Goal: Navigation & Orientation: Find specific page/section

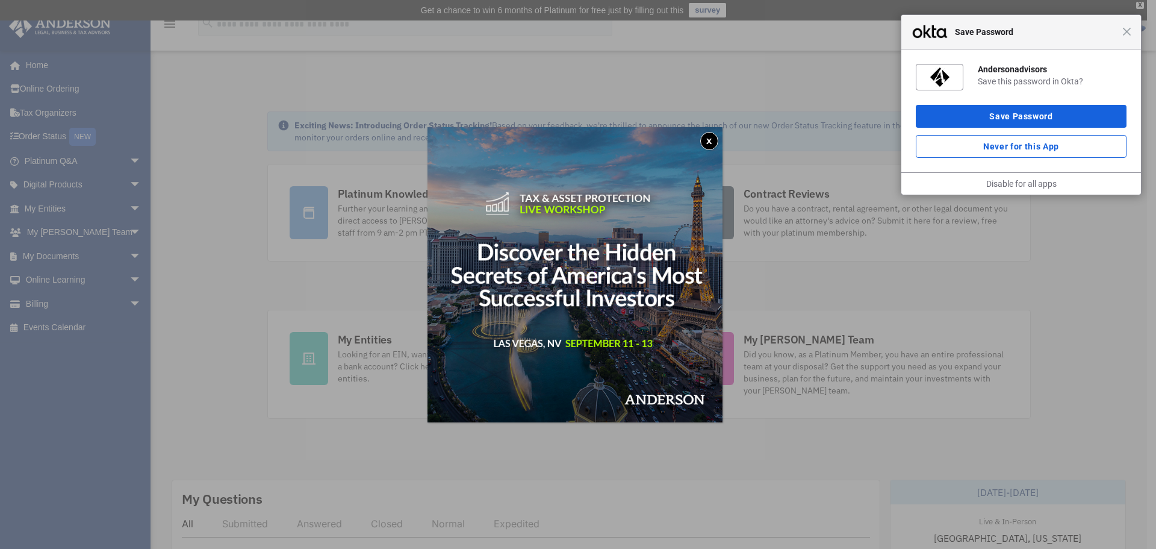
click at [714, 137] on button "x" at bounding box center [709, 141] width 18 height 18
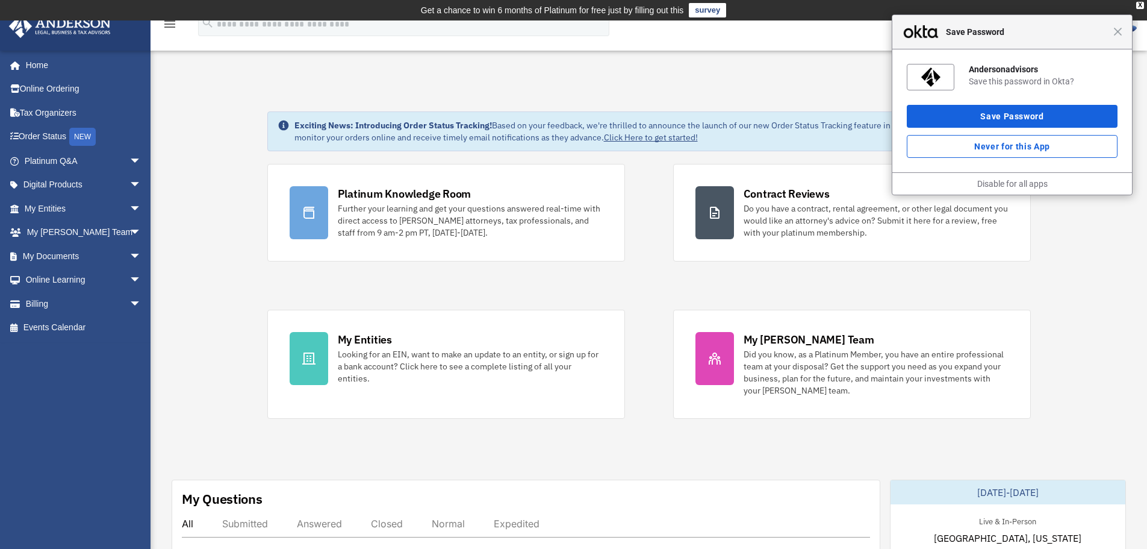
click at [1124, 36] on div "Close Save Password" at bounding box center [1012, 32] width 240 height 34
click at [1121, 33] on span "Close" at bounding box center [1117, 31] width 9 height 9
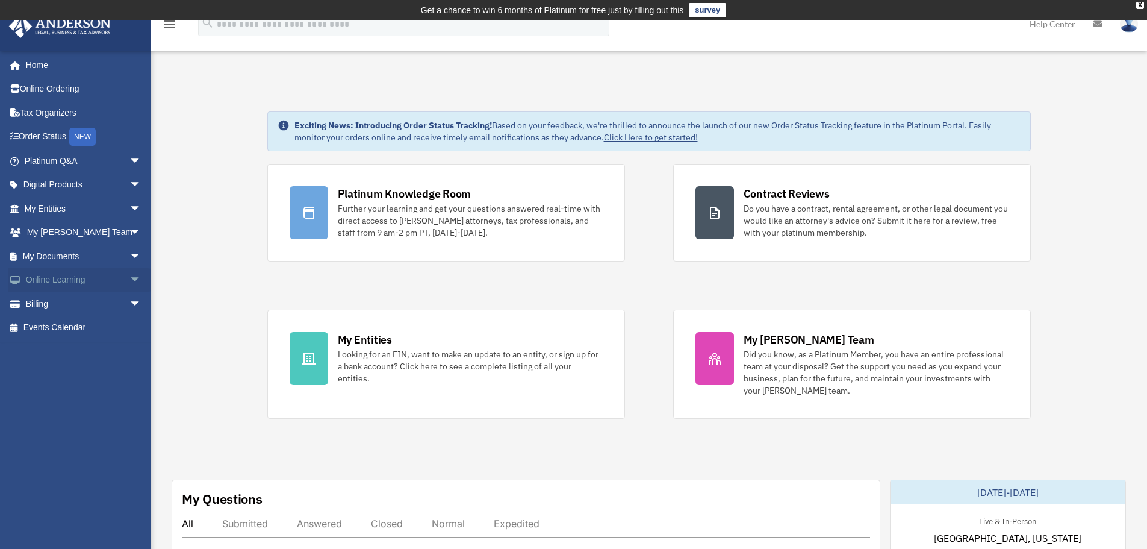
click at [131, 275] on span "arrow_drop_down" at bounding box center [141, 280] width 24 height 25
click at [73, 349] on link "Resources" at bounding box center [88, 351] width 143 height 24
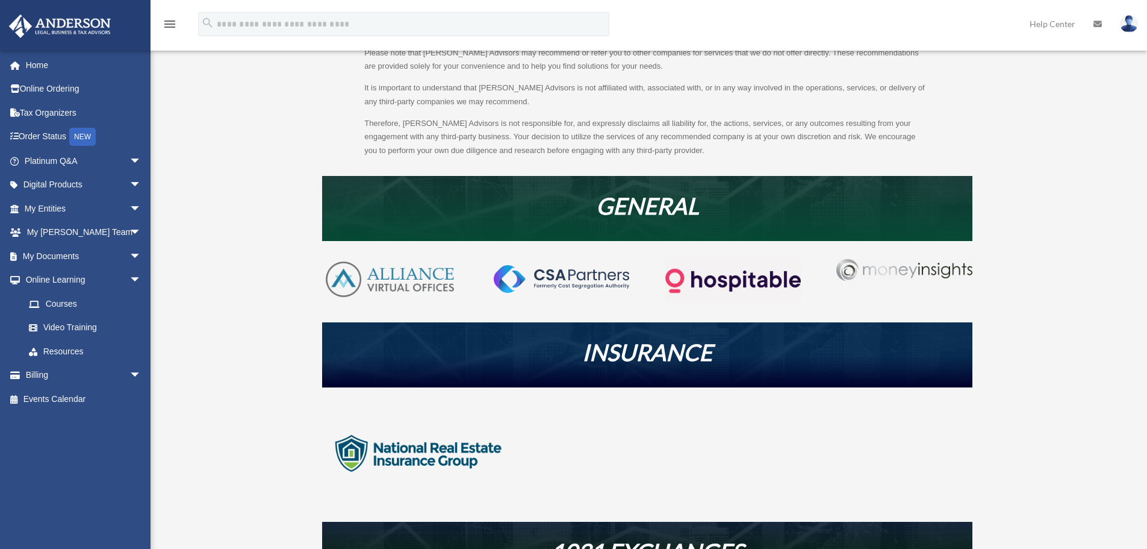
scroll to position [141, 0]
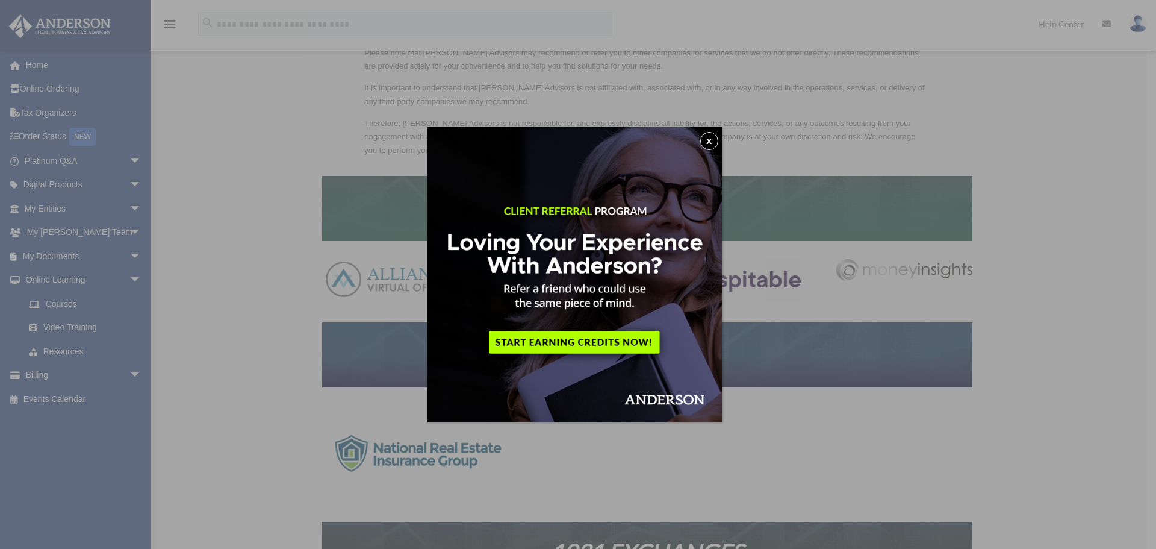
click at [712, 140] on button "x" at bounding box center [709, 141] width 18 height 18
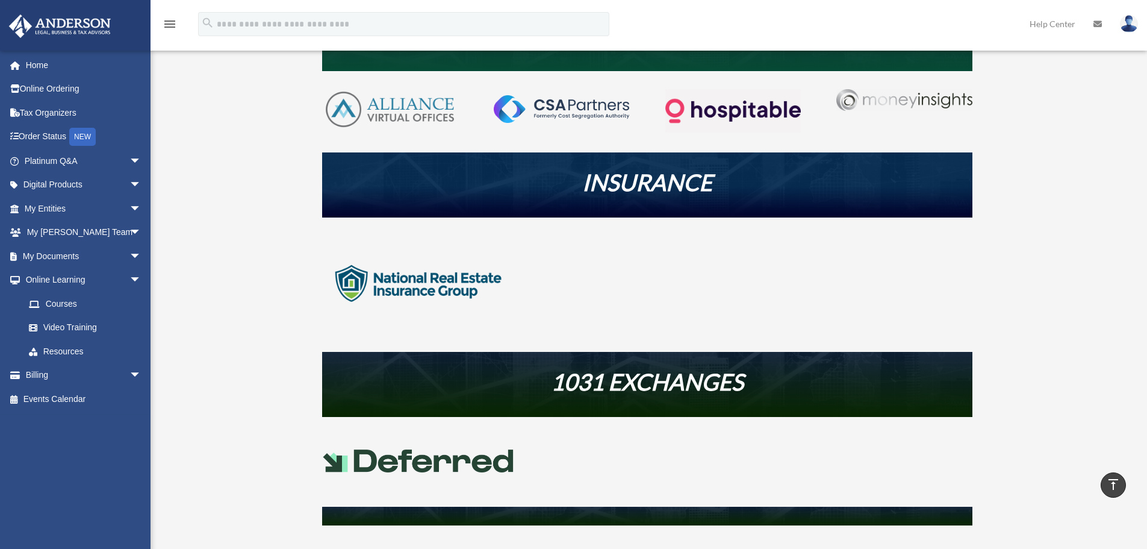
scroll to position [308, 0]
